Goal: Task Accomplishment & Management: Manage account settings

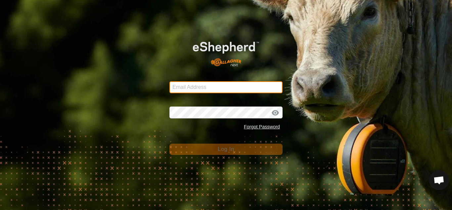
click at [216, 86] on input "Email Address" at bounding box center [225, 87] width 113 height 12
type input "[EMAIL_ADDRESS][DOMAIN_NAME]"
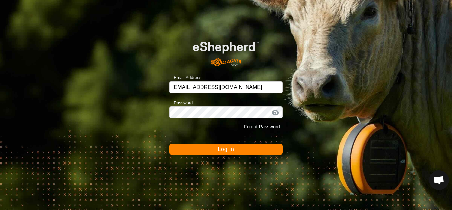
click at [227, 149] on span "Log In" at bounding box center [226, 149] width 16 height 6
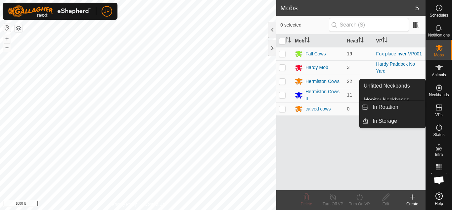
click at [438, 106] on icon at bounding box center [439, 107] width 8 height 8
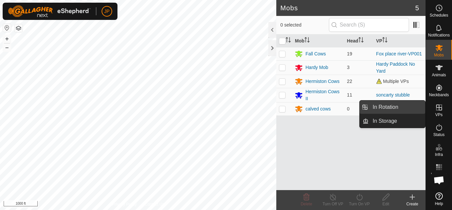
click at [386, 108] on link "In Rotation" at bounding box center [397, 106] width 57 height 13
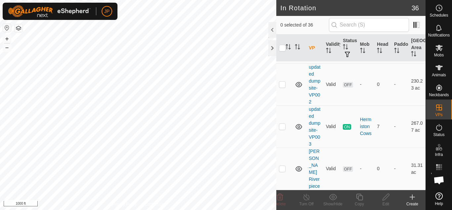
scroll to position [1092, 0]
click at [284, 129] on p-checkbox at bounding box center [282, 125] width 7 height 5
checkbox input "true"
click at [359, 198] on icon at bounding box center [360, 197] width 8 height 8
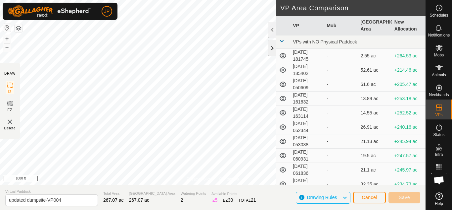
click at [274, 48] on div at bounding box center [272, 48] width 8 height 16
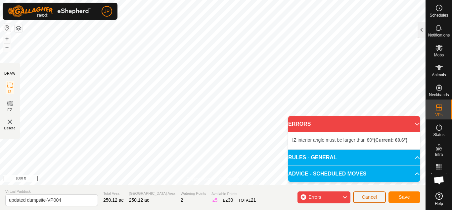
click at [364, 196] on span "Cancel" at bounding box center [370, 196] width 16 height 5
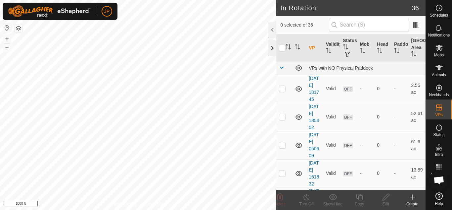
click at [271, 49] on div at bounding box center [272, 48] width 8 height 16
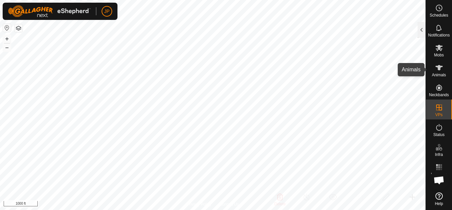
click at [440, 69] on icon at bounding box center [439, 67] width 7 height 5
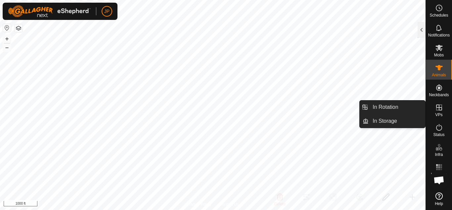
click at [441, 105] on icon at bounding box center [439, 107] width 8 height 8
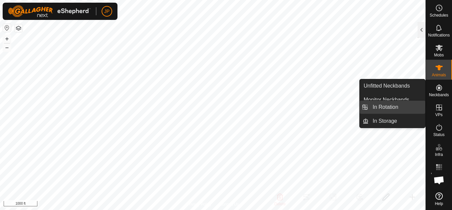
click at [404, 106] on link "In Rotation" at bounding box center [397, 106] width 57 height 13
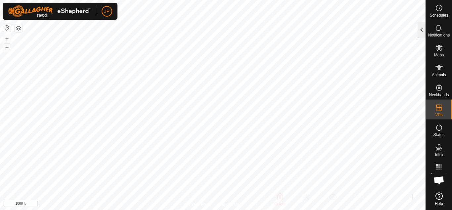
click at [420, 30] on div at bounding box center [422, 30] width 8 height 16
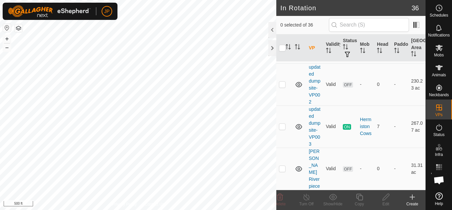
scroll to position [1107, 0]
click at [284, 129] on p-checkbox at bounding box center [282, 125] width 7 height 5
checkbox input "true"
click at [361, 198] on icon at bounding box center [360, 197] width 8 height 8
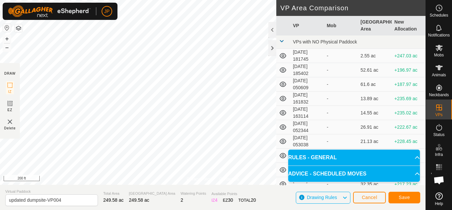
click at [145, 0] on html "JP Schedules Notifications Mobs Animals Neckbands VPs Status Infra Heatmap Help…" at bounding box center [226, 105] width 452 height 210
click at [407, 196] on span "Save" at bounding box center [404, 196] width 11 height 5
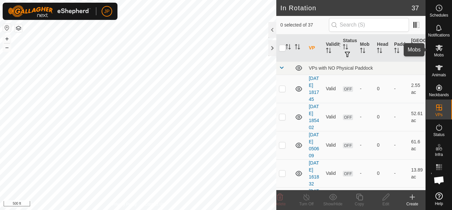
click at [439, 47] on icon at bounding box center [439, 48] width 7 height 6
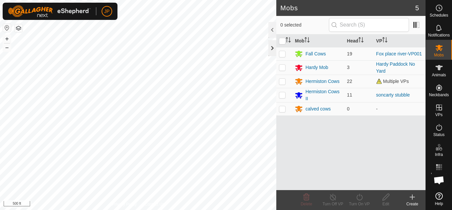
click at [271, 48] on div at bounding box center [272, 48] width 8 height 16
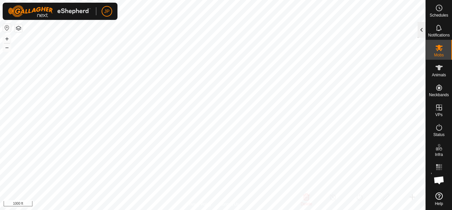
click at [422, 30] on div at bounding box center [422, 30] width 8 height 16
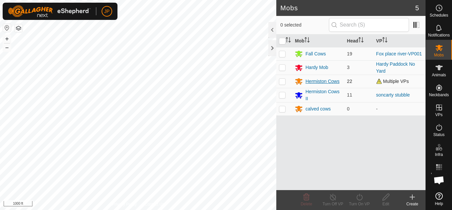
click at [319, 80] on div "Hermiston Cows" at bounding box center [323, 81] width 34 height 7
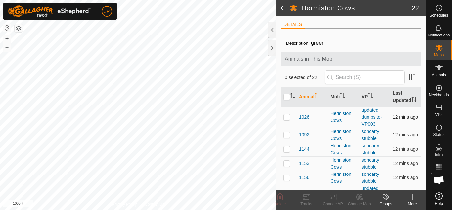
click at [286, 119] on p-checkbox at bounding box center [286, 116] width 7 height 5
checkbox input "true"
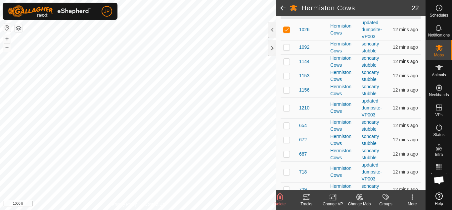
scroll to position [99, 0]
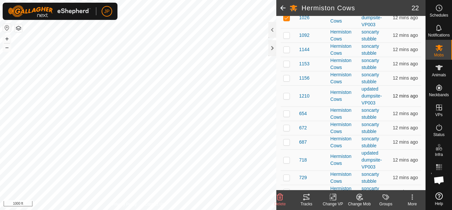
click at [287, 98] on p-checkbox at bounding box center [286, 95] width 7 height 5
checkbox input "true"
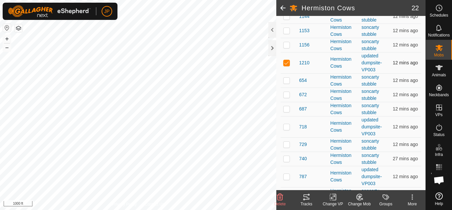
scroll to position [166, 0]
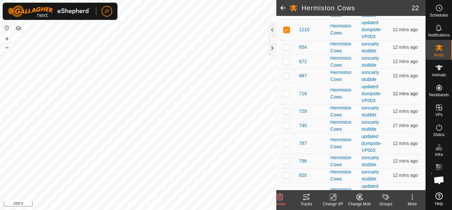
click at [288, 96] on p-checkbox at bounding box center [286, 93] width 7 height 5
checkbox input "true"
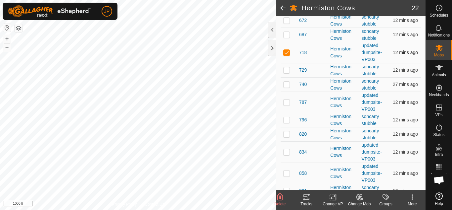
scroll to position [232, 0]
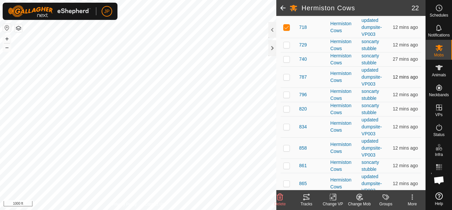
click at [286, 79] on p-checkbox at bounding box center [286, 76] width 7 height 5
checkbox input "true"
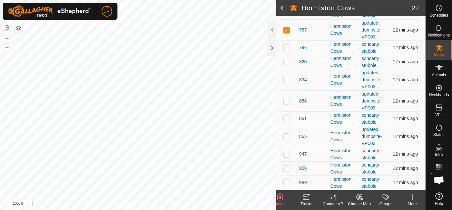
scroll to position [286, 0]
click at [287, 80] on p-checkbox at bounding box center [286, 79] width 7 height 5
checkbox input "true"
click at [286, 101] on p-checkbox at bounding box center [286, 100] width 7 height 5
checkbox input "true"
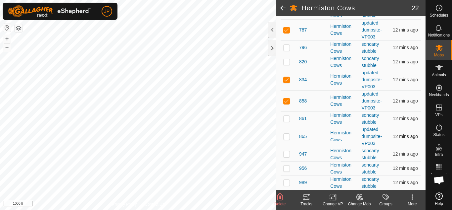
click at [288, 136] on p-checkbox at bounding box center [286, 135] width 7 height 5
checkbox input "true"
click at [334, 195] on icon at bounding box center [333, 197] width 8 height 8
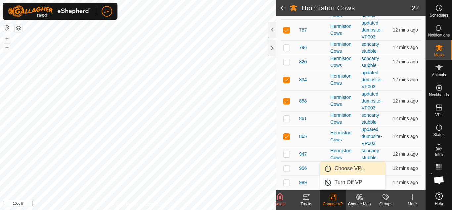
click at [343, 166] on link "Choose VP..." at bounding box center [353, 168] width 66 height 13
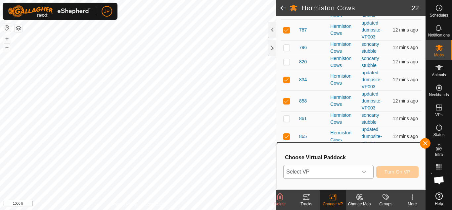
click at [365, 170] on icon "dropdown trigger" at bounding box center [363, 171] width 5 height 5
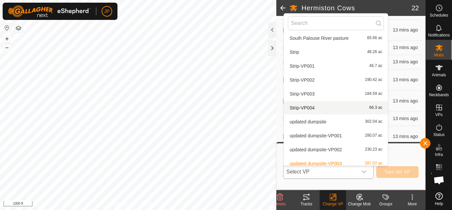
scroll to position [397, 0]
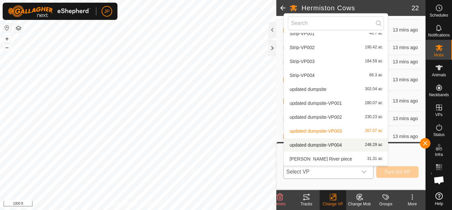
click at [319, 143] on li "updated dumpsite-VP004 248.29 ac" at bounding box center [336, 144] width 104 height 13
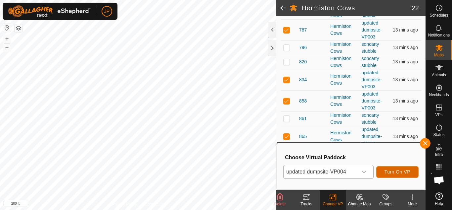
click at [398, 169] on span "Turn On VP" at bounding box center [398, 171] width 26 height 5
